Goal: Task Accomplishment & Management: Manage account settings

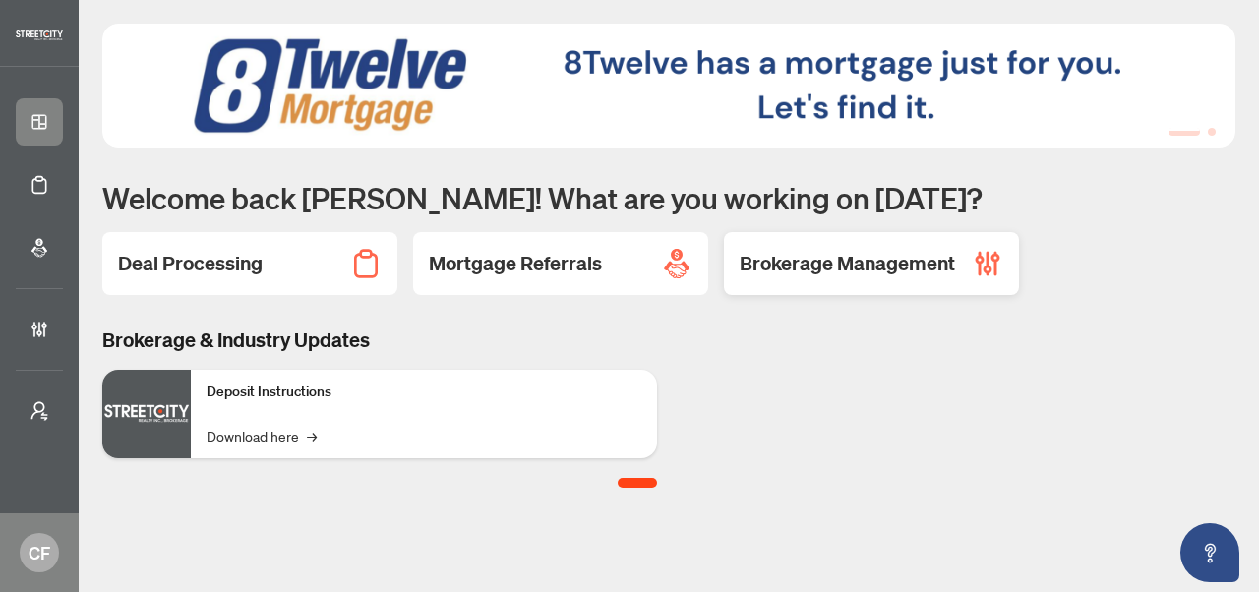
click at [873, 284] on div "Brokerage Management" at bounding box center [871, 263] width 295 height 63
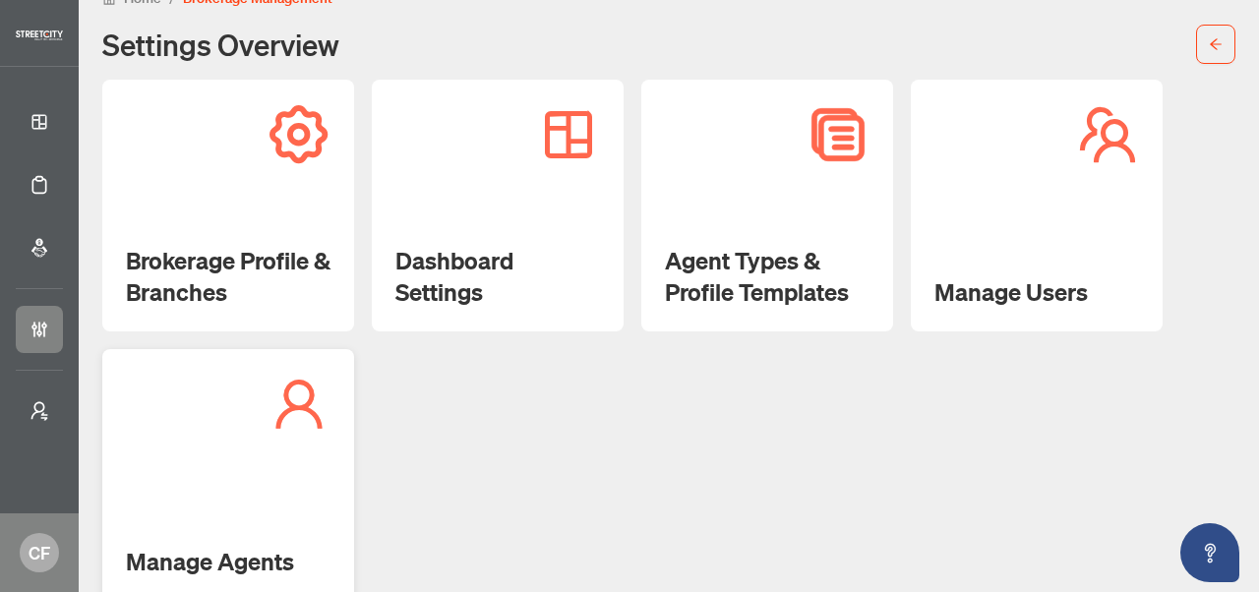
scroll to position [69, 0]
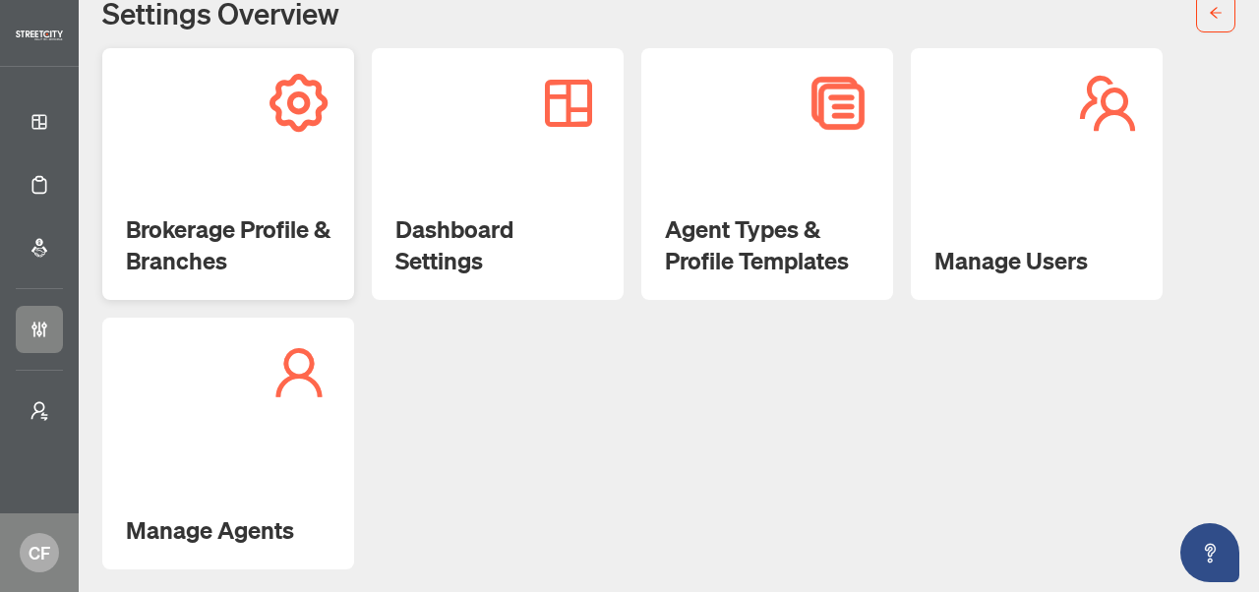
click at [334, 179] on div "Brokerage Profile & Branches" at bounding box center [228, 174] width 252 height 252
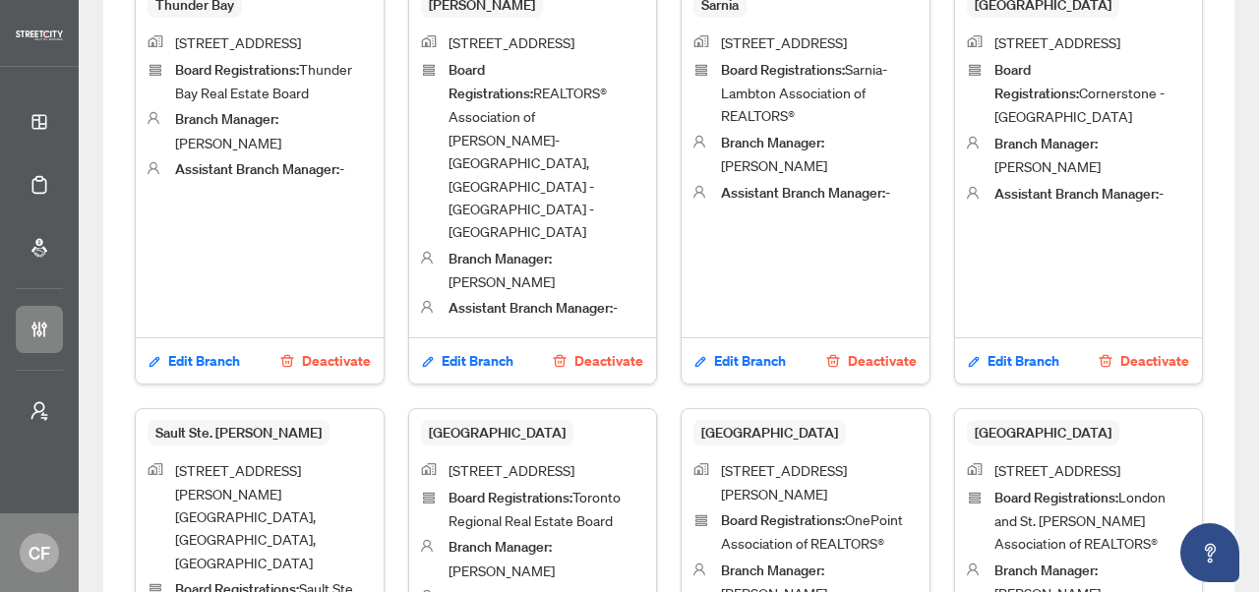
scroll to position [879, 0]
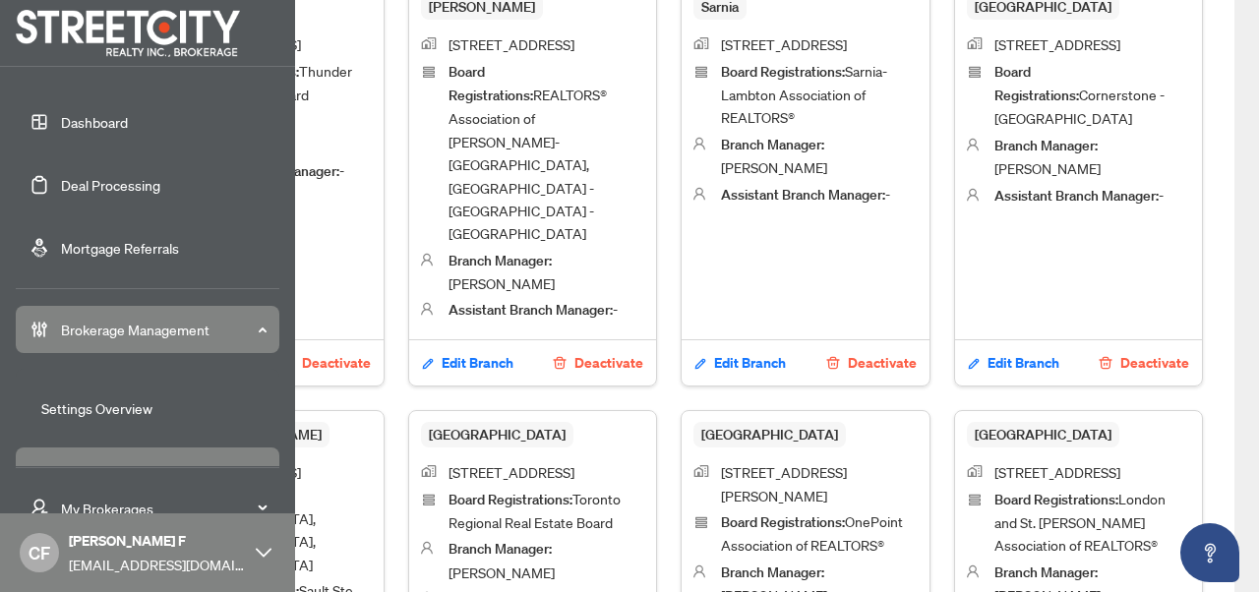
click at [54, 553] on span "CF" at bounding box center [39, 552] width 39 height 39
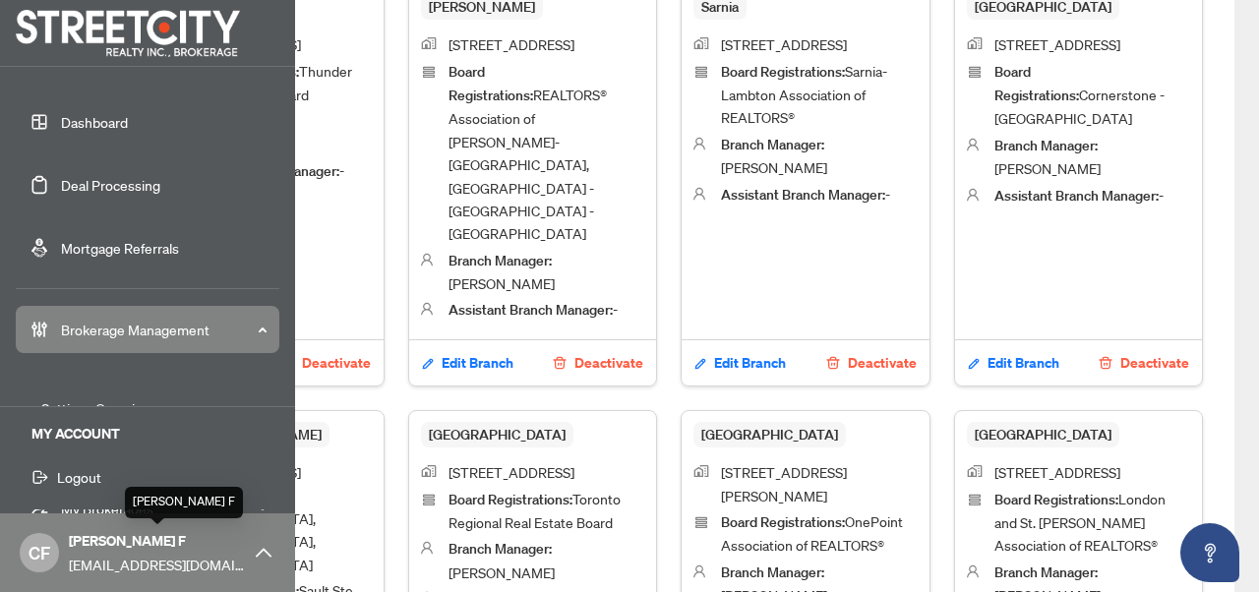
click at [133, 533] on span "[PERSON_NAME] F" at bounding box center [157, 541] width 177 height 22
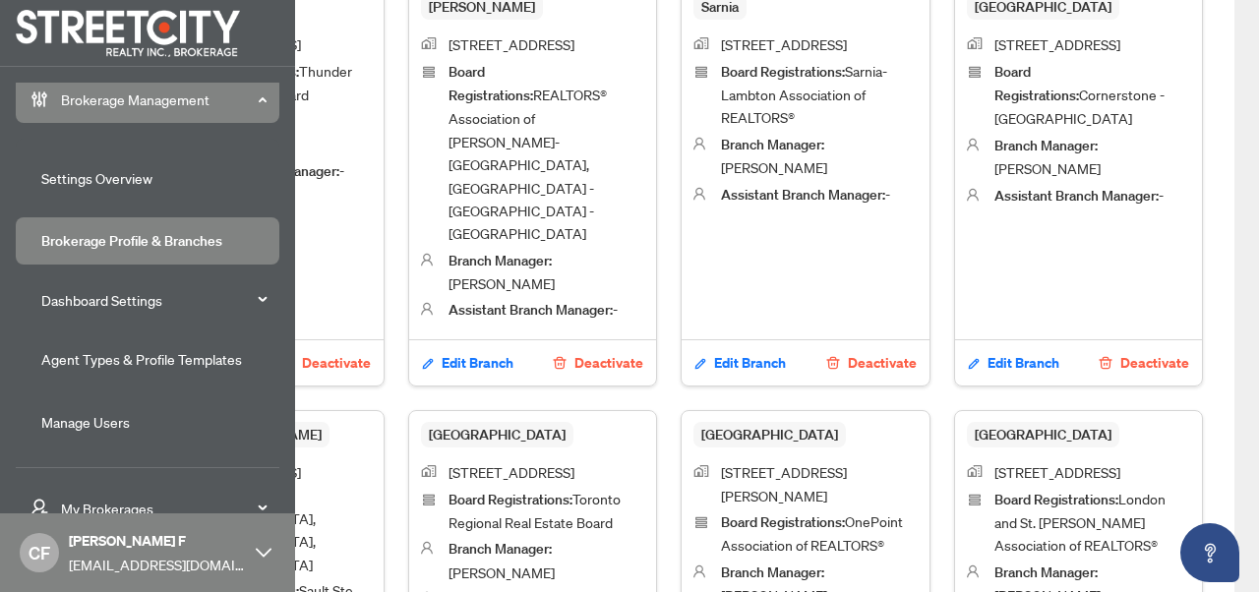
scroll to position [287, 0]
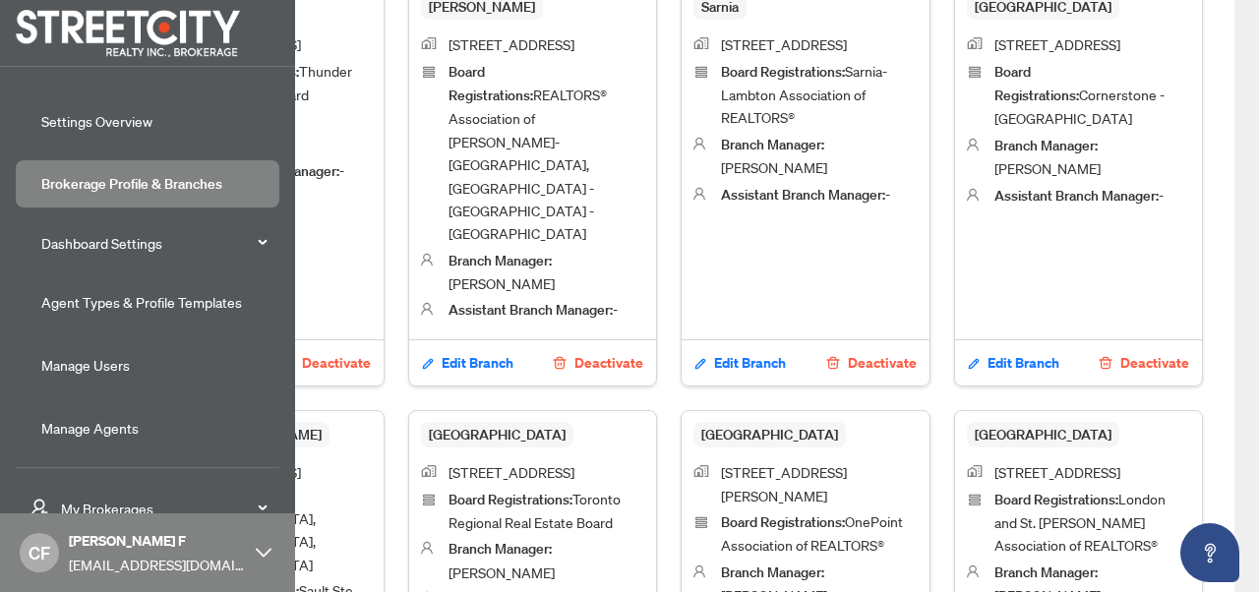
click at [157, 508] on span "My Brokerages" at bounding box center [163, 509] width 205 height 22
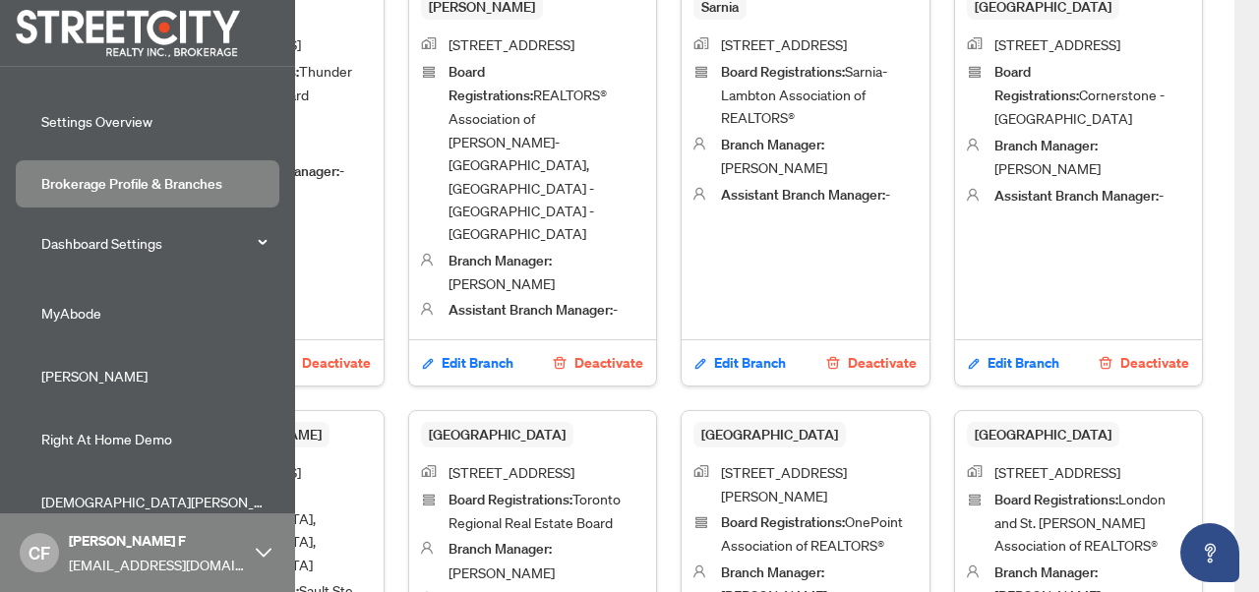
scroll to position [400, 0]
click at [104, 370] on span "MyAbode" at bounding box center [153, 379] width 224 height 22
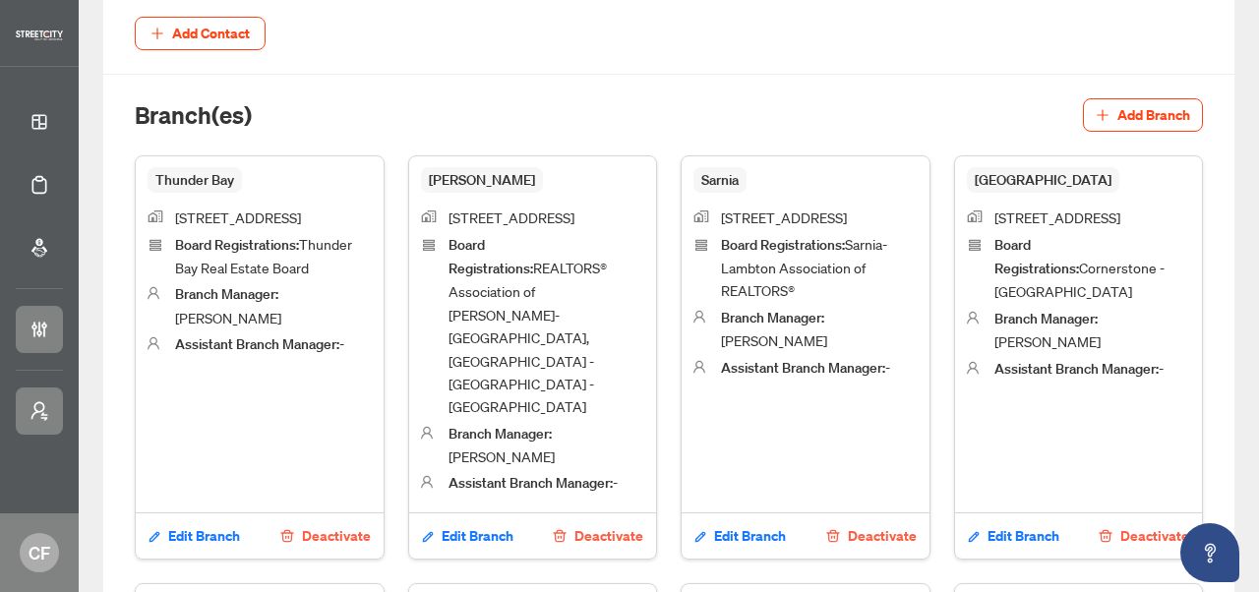
scroll to position [653, 0]
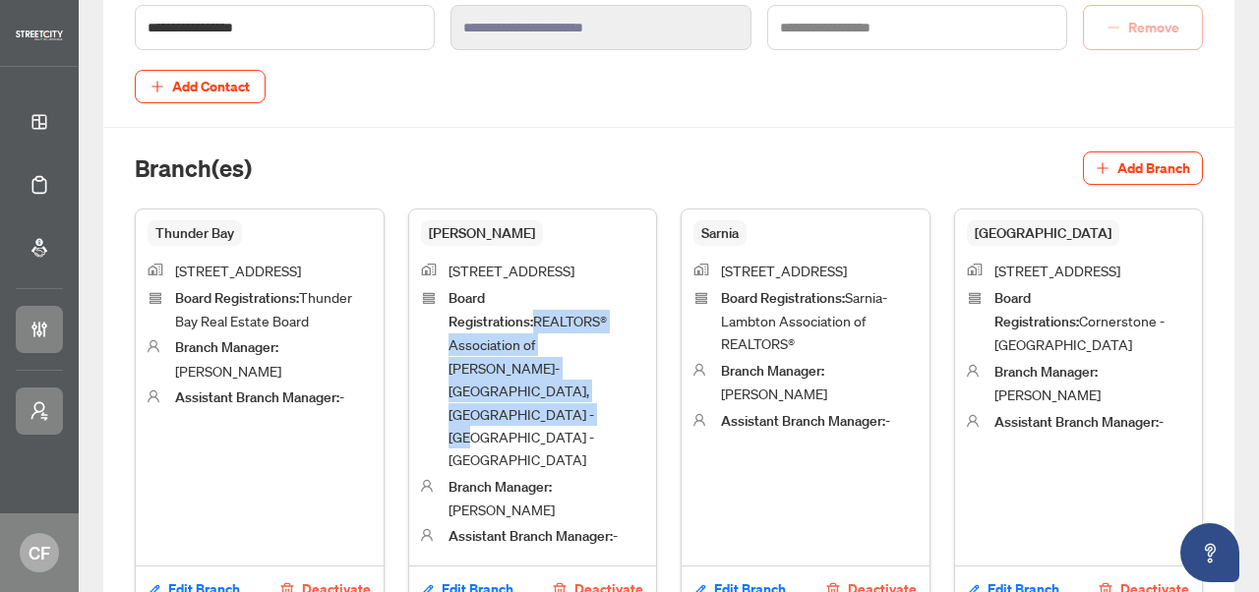
drag, startPoint x: 671, startPoint y: 369, endPoint x: 668, endPoint y: 318, distance: 51.2
click at [645, 318] on span "Board Registrations : REALTORS® Association of [PERSON_NAME]-[GEOGRAPHIC_DATA],…" at bounding box center [546, 379] width 197 height 186
copy span "REALTORS® Association of [PERSON_NAME]-[GEOGRAPHIC_DATA], [GEOGRAPHIC_DATA] - […"
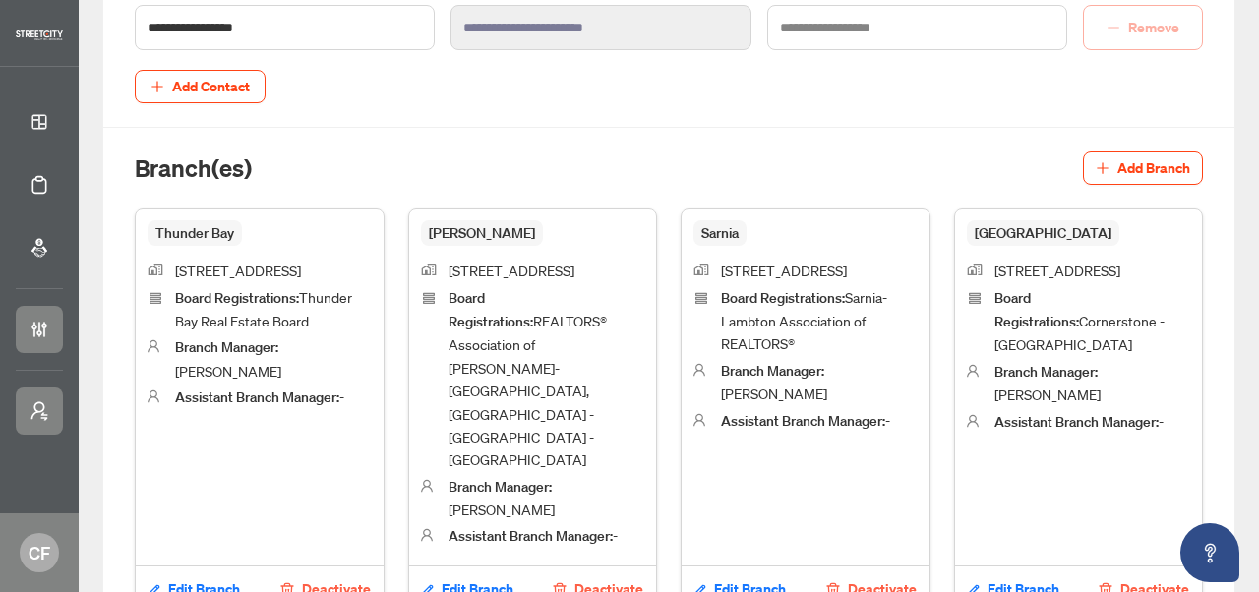
click at [887, 318] on span "Board Registrations : Sarnia-Lambton Association of REALTORS®" at bounding box center [804, 320] width 166 height 65
drag, startPoint x: 1025, startPoint y: 319, endPoint x: 1059, endPoint y: 344, distance: 42.1
click at [917, 344] on span "Board Registrations : Sarnia-Lambton Association of REALTORS®" at bounding box center [819, 321] width 197 height 70
copy span "Sarnia-Lambton Association of REALTORS®"
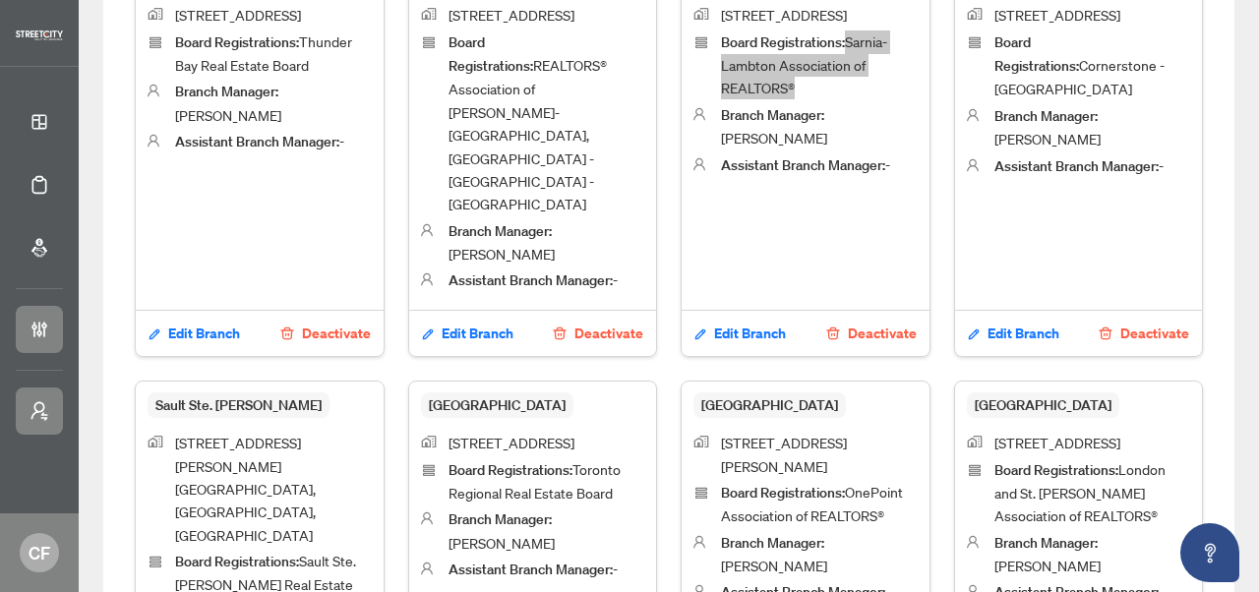
scroll to position [916, 0]
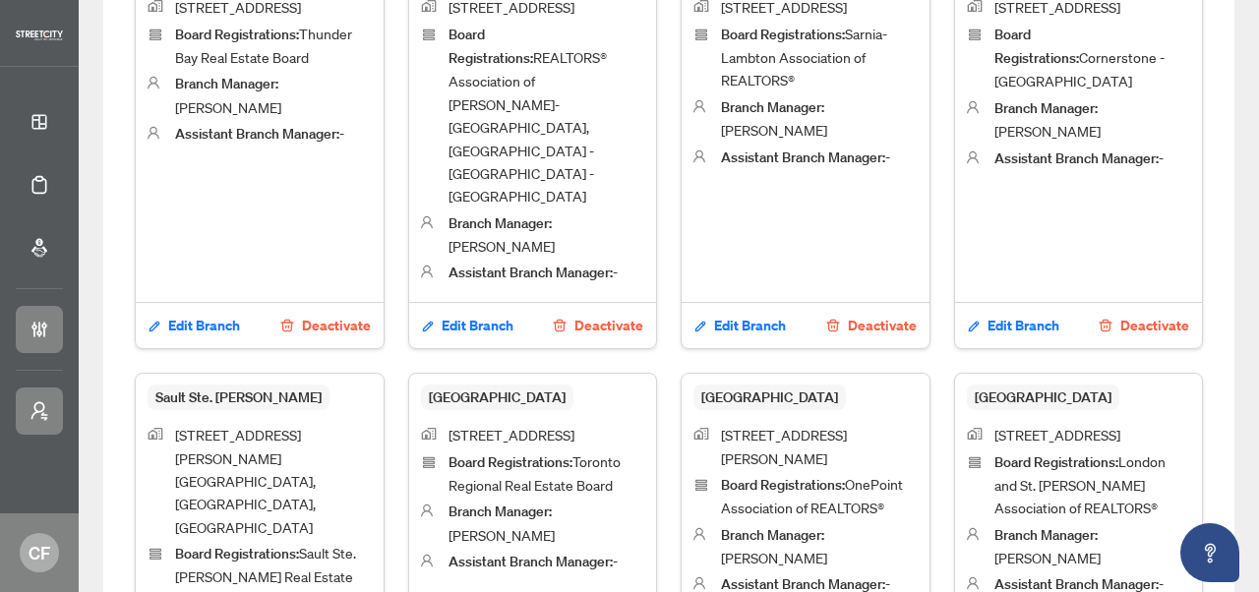
click at [994, 90] on span "Board Registrations : [GEOGRAPHIC_DATA] - [GEOGRAPHIC_DATA]" at bounding box center [1079, 58] width 170 height 66
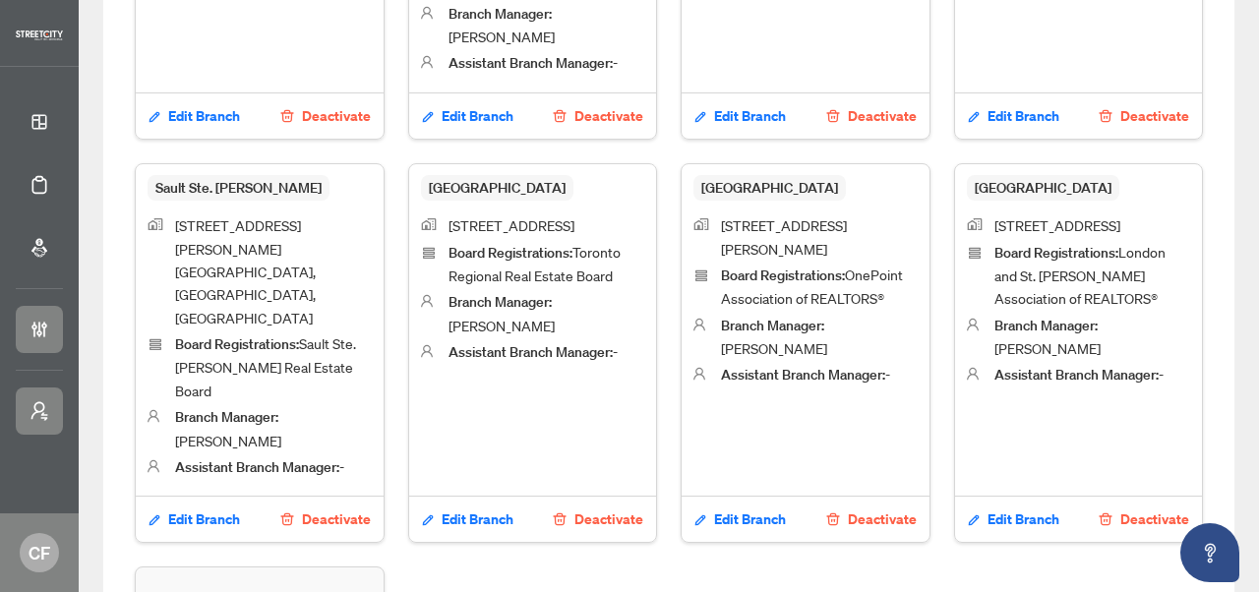
scroll to position [1125, 0]
